Goal: Information Seeking & Learning: Stay updated

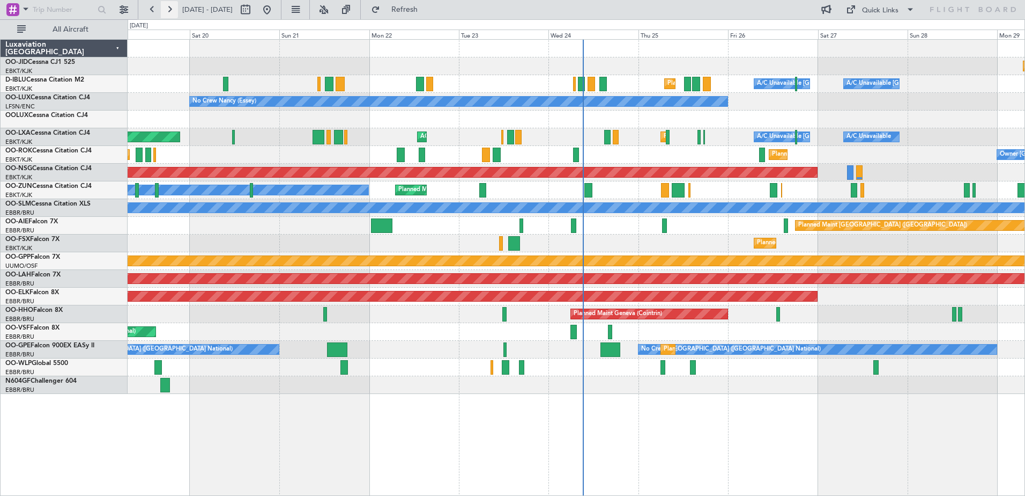
click at [174, 12] on button at bounding box center [169, 9] width 17 height 17
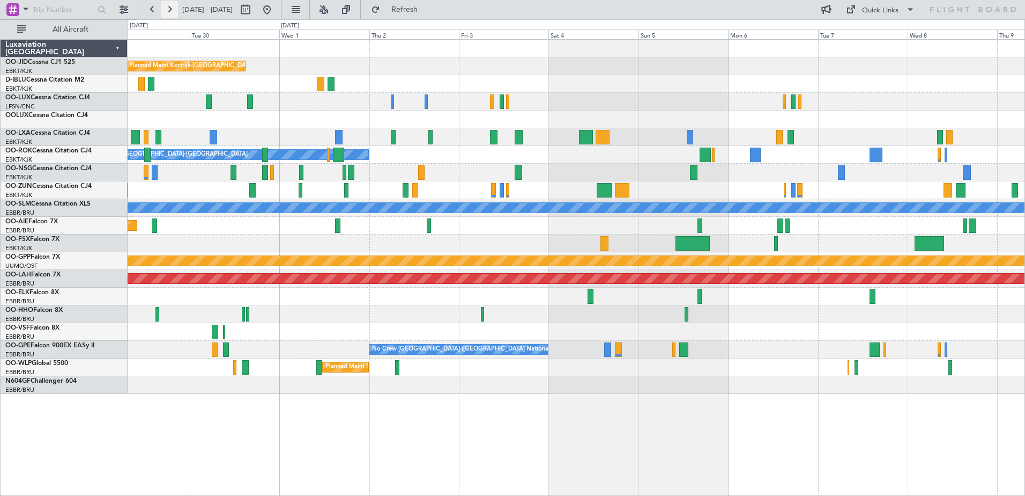
click at [174, 12] on button at bounding box center [169, 9] width 17 height 17
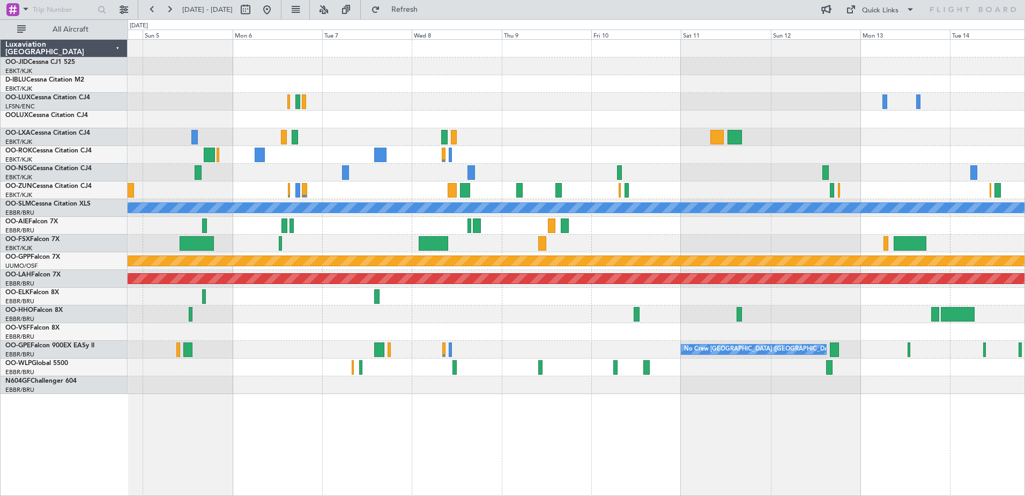
click at [627, 99] on div at bounding box center [576, 102] width 897 height 18
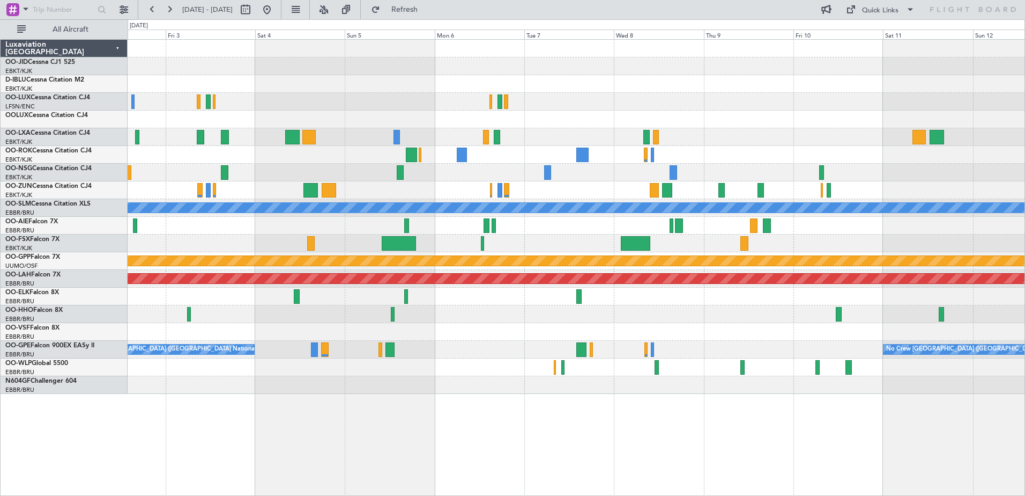
click at [320, 156] on div "Planned Maint Kortrijk-[GEOGRAPHIC_DATA] Owner [GEOGRAPHIC_DATA]-[GEOGRAPHIC_DA…" at bounding box center [576, 217] width 897 height 354
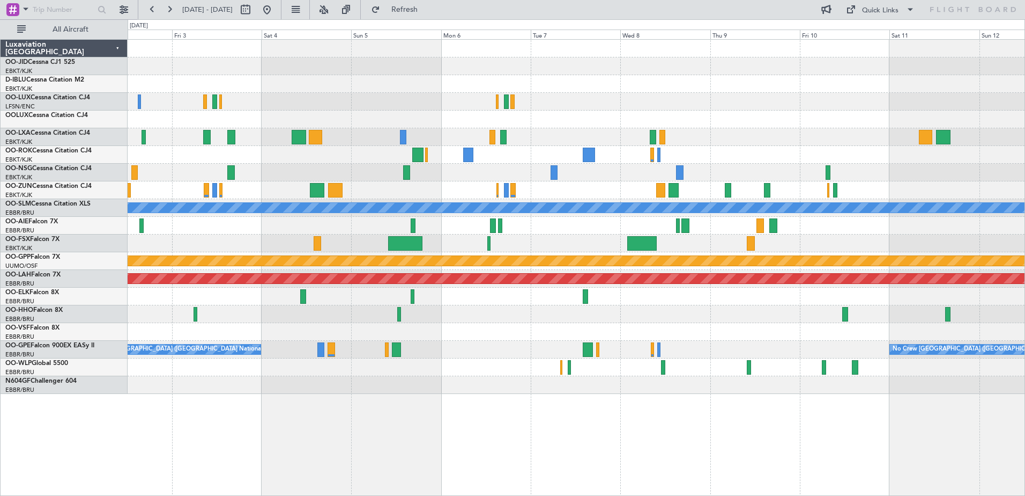
click at [291, 90] on div "Planned Maint Kortrijk-[GEOGRAPHIC_DATA] Owner [GEOGRAPHIC_DATA]-[GEOGRAPHIC_DA…" at bounding box center [576, 217] width 897 height 354
click at [482, 162] on div "Planned Maint Kortrijk-[GEOGRAPHIC_DATA] Owner [GEOGRAPHIC_DATA]-[GEOGRAPHIC_DA…" at bounding box center [576, 217] width 897 height 354
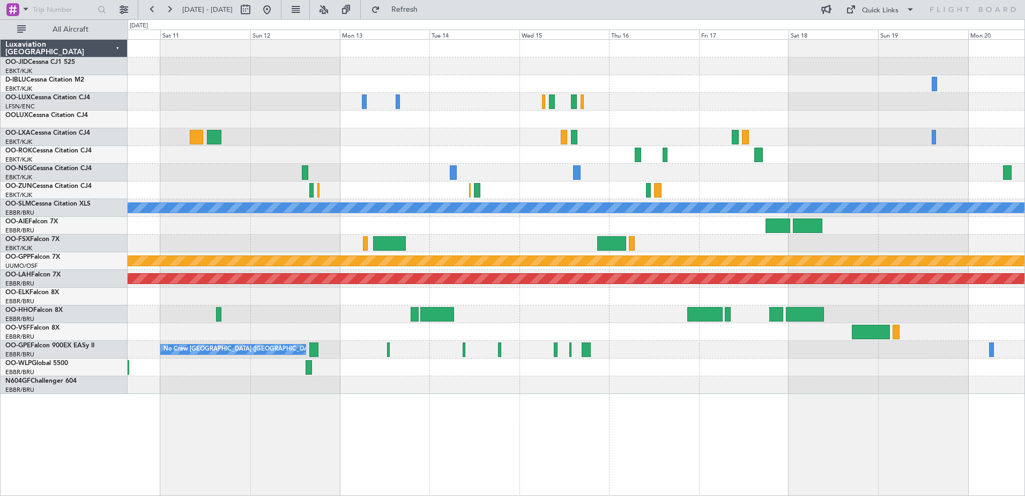
click at [699, 364] on div at bounding box center [576, 367] width 897 height 18
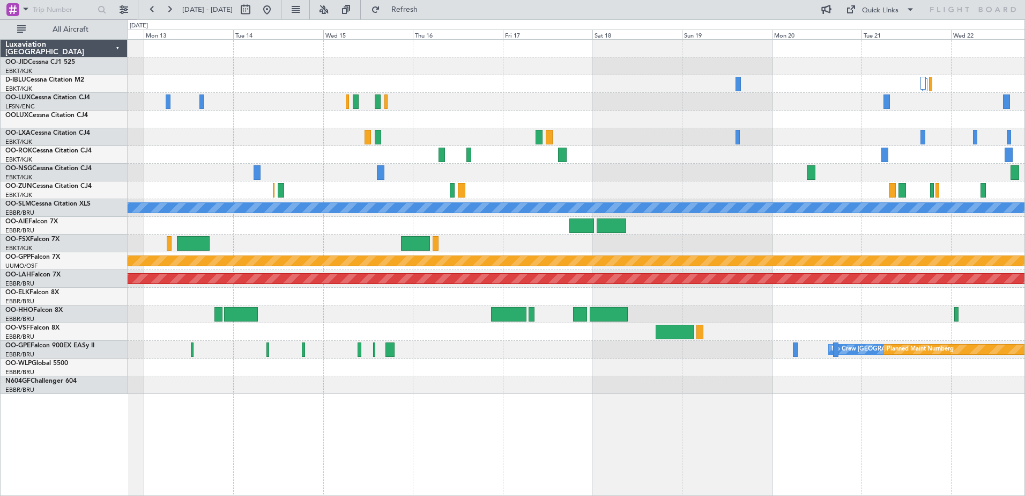
click at [661, 249] on div at bounding box center [576, 243] width 897 height 18
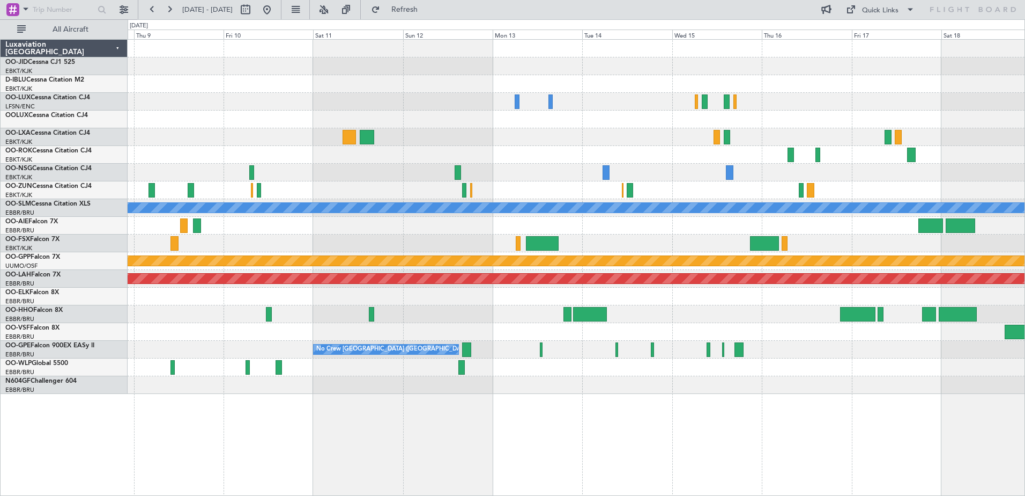
click at [820, 142] on div "A/C Unavailable [GEOGRAPHIC_DATA] Grounded [GEOGRAPHIC_DATA] Planned [GEOGRAPHI…" at bounding box center [576, 217] width 897 height 354
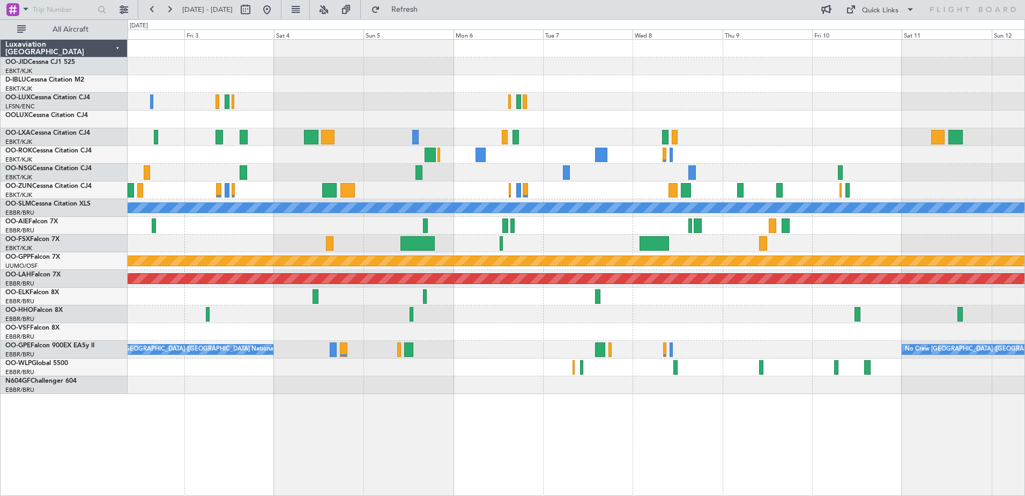
click at [672, 144] on div "Planned Maint Kortrijk-[GEOGRAPHIC_DATA] Owner [GEOGRAPHIC_DATA]-[GEOGRAPHIC_DA…" at bounding box center [576, 217] width 897 height 354
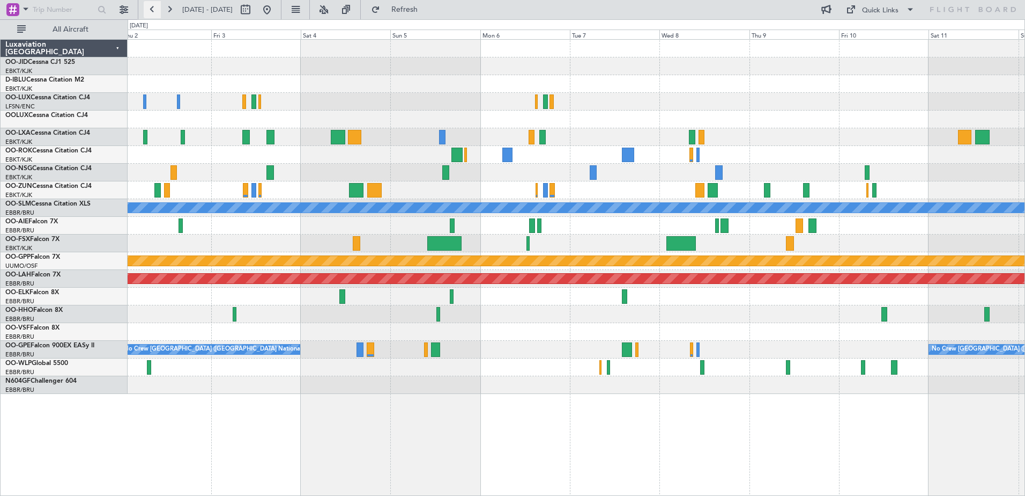
click at [158, 9] on button at bounding box center [152, 9] width 17 height 17
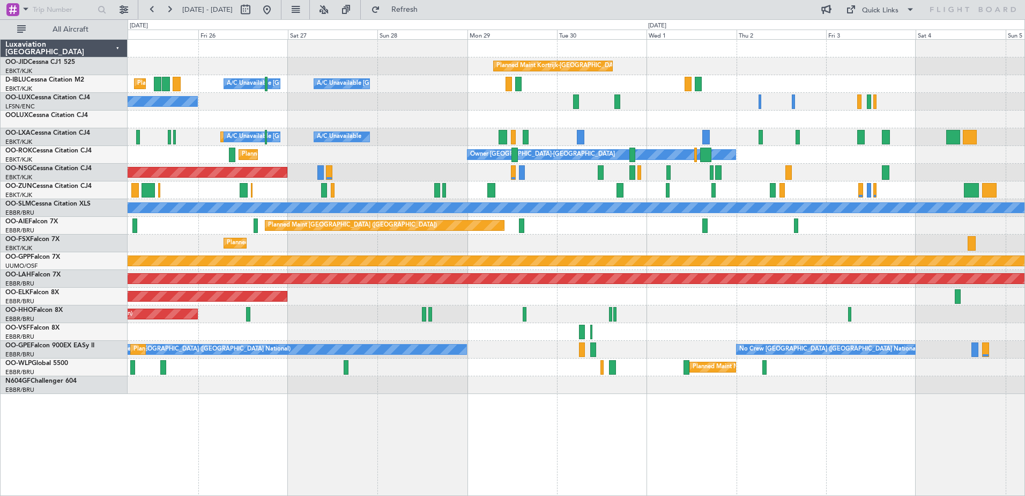
click at [596, 316] on div "Planned Maint Kortrijk-[GEOGRAPHIC_DATA] A/C Unavailable [GEOGRAPHIC_DATA] ([GE…" at bounding box center [576, 217] width 897 height 354
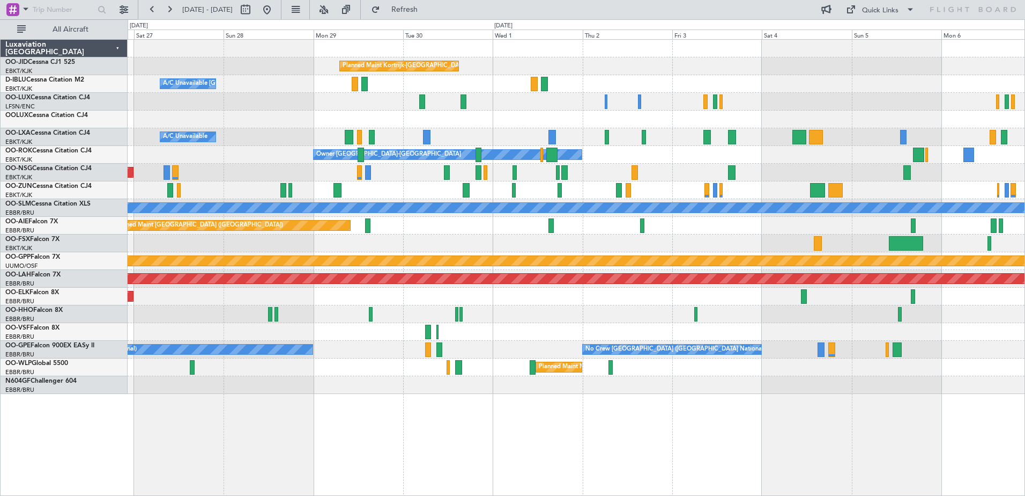
click at [669, 320] on div "Planned Maint Geneva (Cointrin)" at bounding box center [576, 314] width 897 height 18
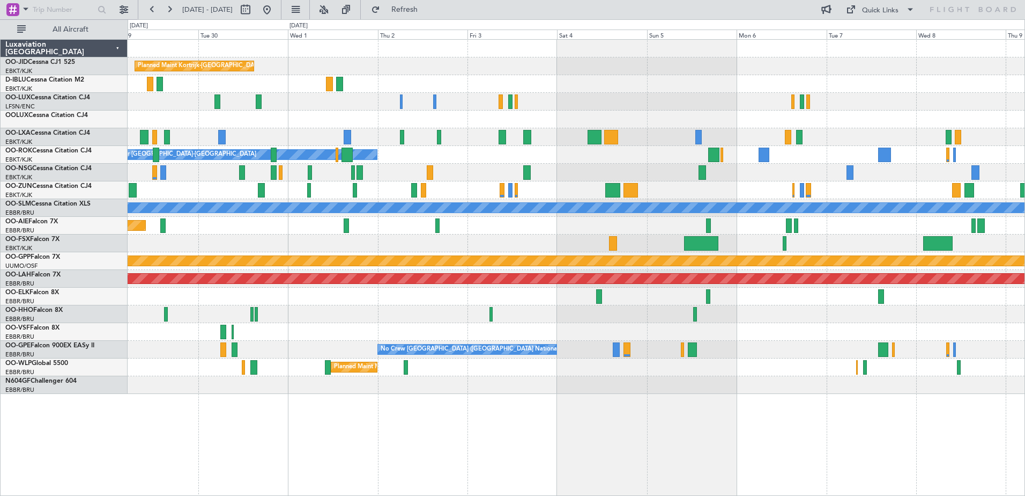
click at [635, 315] on div at bounding box center [576, 314] width 897 height 18
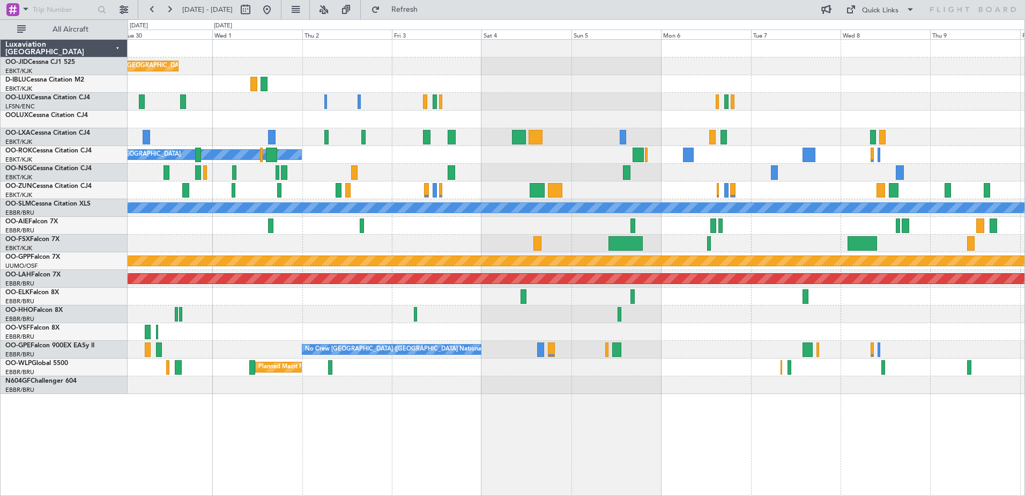
click at [690, 305] on div "Planned Maint Kortrijk-[GEOGRAPHIC_DATA] A/C Unavailable [GEOGRAPHIC_DATA]-[GEO…" at bounding box center [576, 217] width 897 height 354
